Goal: Obtain resource: Download file/media

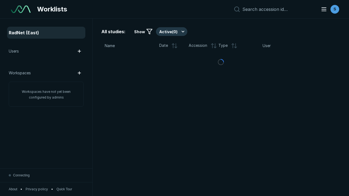
scroll to position [1490, 2272]
